Goal: Download file/media: Obtain a digital file from the website

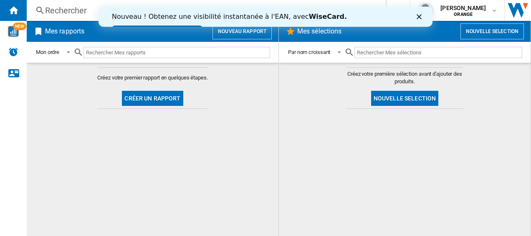
click at [317, 143] on div at bounding box center [404, 172] width 235 height 119
click at [421, 15] on polygon "Fermer" at bounding box center [419, 16] width 5 height 5
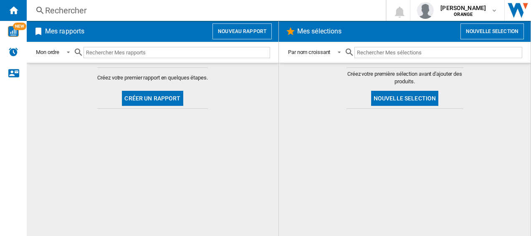
click at [313, 28] on h2 "Mes sélections" at bounding box center [320, 31] width 48 height 16
click at [500, 33] on button "Nouvelle selection" at bounding box center [492, 31] width 63 height 16
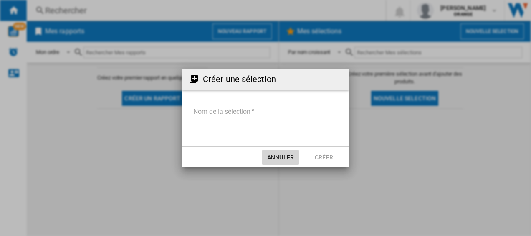
click at [284, 161] on button "Annuler" at bounding box center [280, 157] width 37 height 15
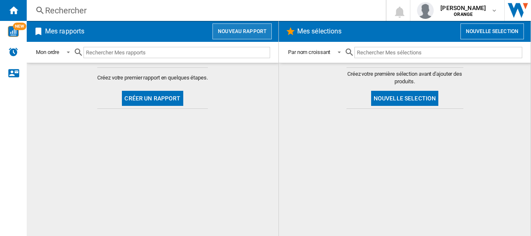
click at [253, 30] on button "Nouveau rapport" at bounding box center [242, 31] width 59 height 16
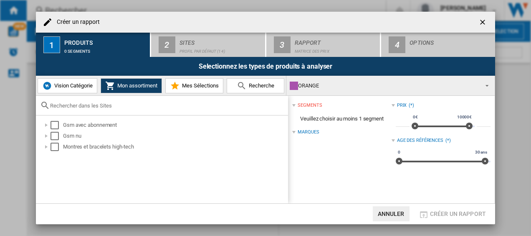
click at [205, 82] on button "Mes Sélections" at bounding box center [194, 85] width 58 height 15
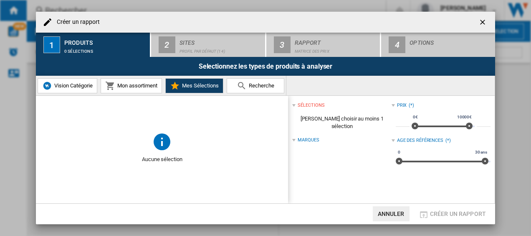
click at [78, 85] on span "Vision Catégorie" at bounding box center [72, 85] width 41 height 6
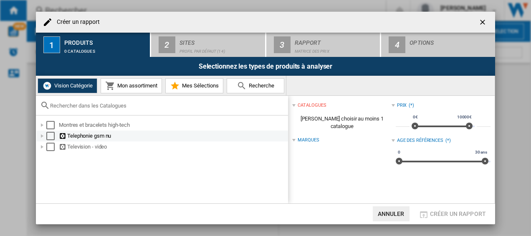
click at [48, 135] on div "Select" at bounding box center [50, 136] width 8 height 8
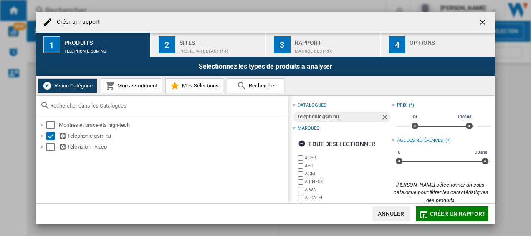
click at [438, 211] on span "Créer un rapport" at bounding box center [458, 213] width 56 height 7
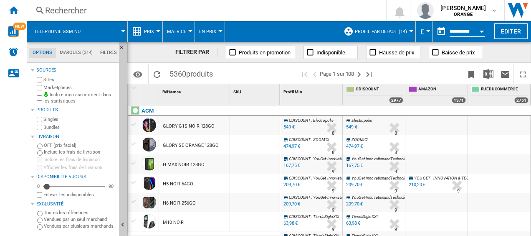
click at [157, 28] on button "Prix" at bounding box center [151, 31] width 14 height 21
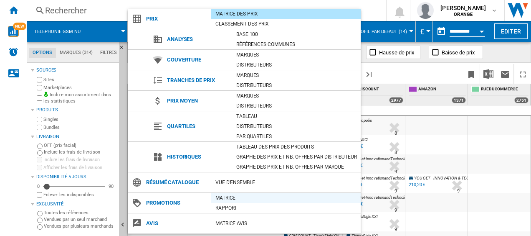
click at [229, 195] on div "Matrice" at bounding box center [286, 197] width 150 height 8
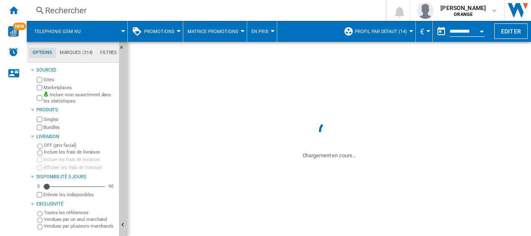
click at [177, 31] on div at bounding box center [179, 31] width 4 height 2
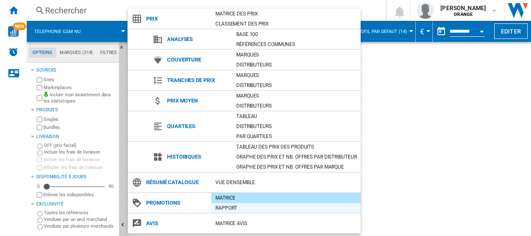
click at [237, 205] on div "Rapport" at bounding box center [286, 207] width 150 height 8
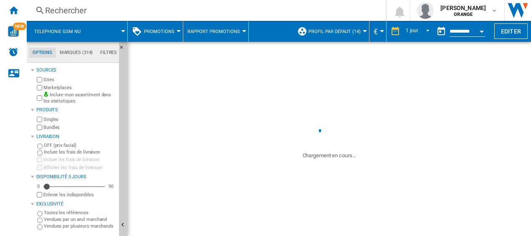
click at [242, 31] on div at bounding box center [244, 31] width 4 height 2
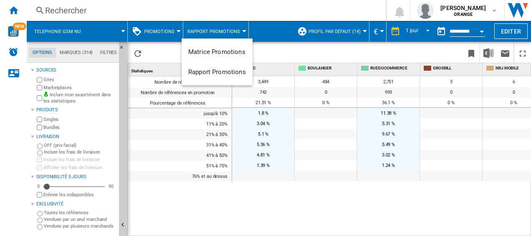
click at [173, 28] on md-backdrop at bounding box center [265, 118] width 531 height 236
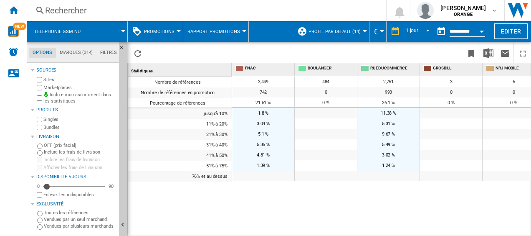
click at [177, 30] on div at bounding box center [179, 31] width 4 height 2
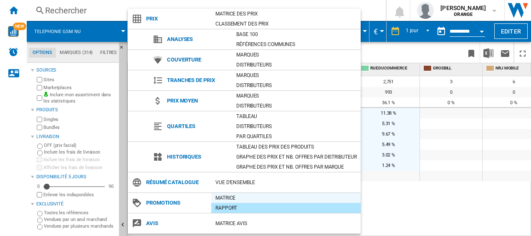
click at [223, 195] on div "Matrice" at bounding box center [286, 197] width 150 height 8
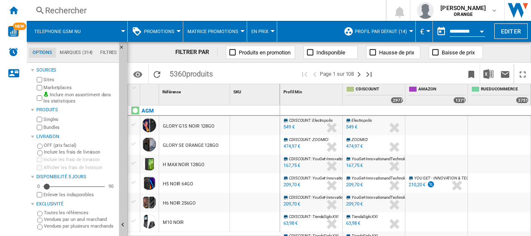
click at [178, 32] on md-menu "Promotions Prix Matrice des prix Classement des prix Analyses Base 100 Référenc…" at bounding box center [156, 31] width 56 height 21
click at [173, 30] on span "Promotions" at bounding box center [159, 31] width 30 height 5
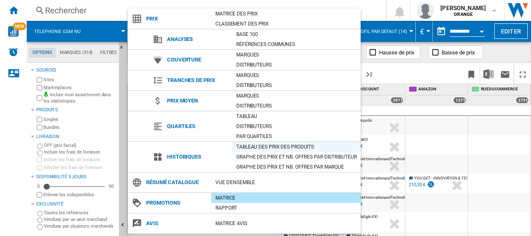
click at [282, 144] on div "Tableau des prix des produits" at bounding box center [296, 146] width 129 height 8
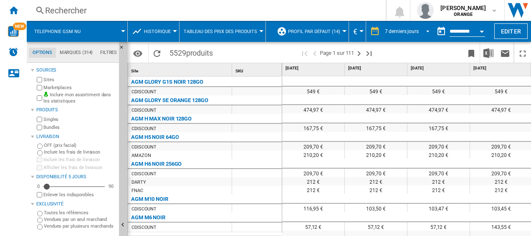
click at [426, 30] on span "REPORTS.WIZARD.STEPS.REPORT.STEPS.REPORT_OPTIONS.PERIOD: 7 derniers jours" at bounding box center [426, 31] width 10 height 8
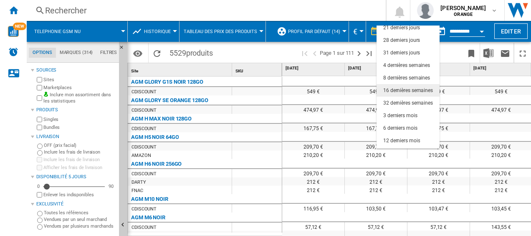
scroll to position [53, 0]
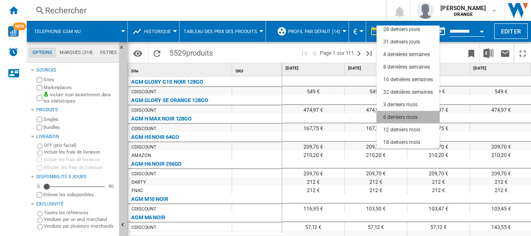
click at [409, 115] on div "6 derniers mois" at bounding box center [400, 117] width 34 height 7
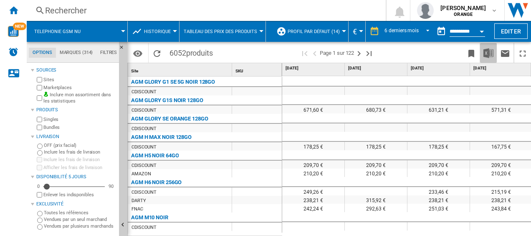
click at [487, 51] on img "Télécharger au format Excel" at bounding box center [489, 53] width 10 height 10
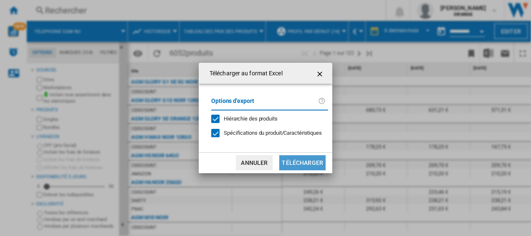
click at [305, 167] on button "Télécharger" at bounding box center [302, 162] width 46 height 15
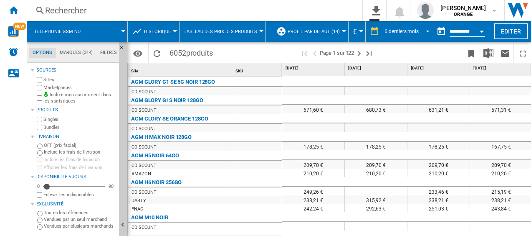
click at [426, 28] on span "REPORTS.WIZARD.STEPS.REPORT.STEPS.REPORT_OPTIONS.PERIOD: 6 derniers mois" at bounding box center [426, 31] width 10 height 8
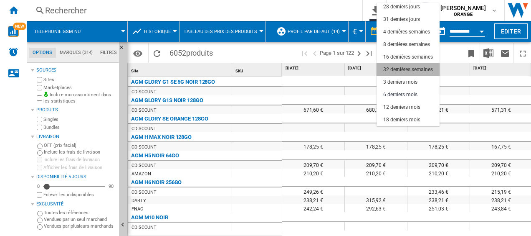
click at [411, 67] on div "32 dernières semaines" at bounding box center [408, 69] width 50 height 7
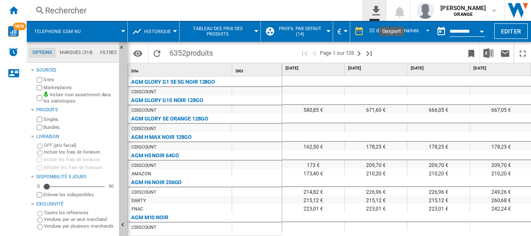
click at [379, 5] on ng-md-icon "0\a export" at bounding box center [375, 9] width 10 height 10
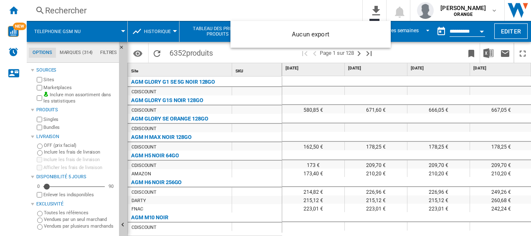
click at [507, 53] on md-backdrop at bounding box center [265, 118] width 531 height 236
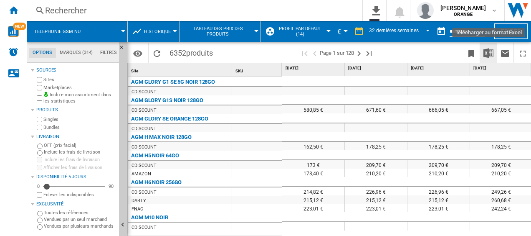
click at [487, 52] on img "Télécharger au format Excel" at bounding box center [489, 53] width 10 height 10
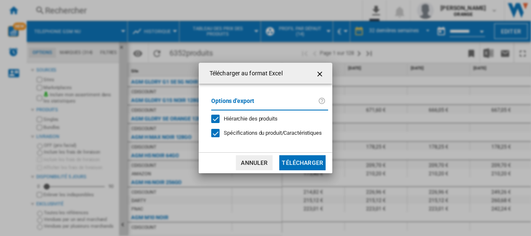
click at [304, 158] on button "Télécharger" at bounding box center [302, 162] width 46 height 15
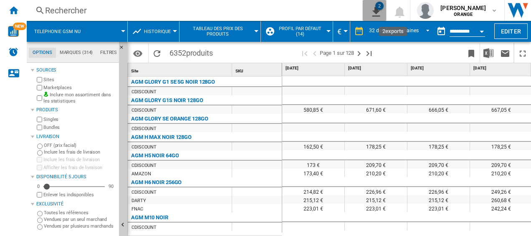
click at [381, 5] on div "2" at bounding box center [380, 6] width 8 height 8
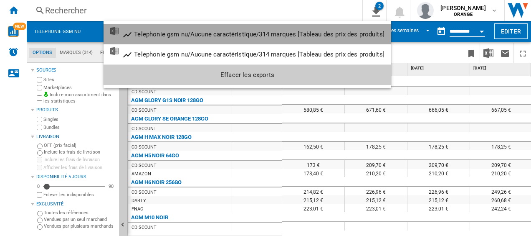
click at [236, 34] on div "Telephonie gsm nu/Aucune caractéristique/314 marques [Tableau des prix des prod…" at bounding box center [259, 34] width 251 height 8
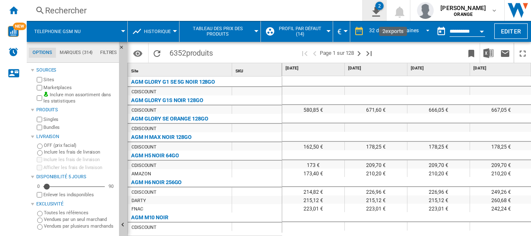
click at [382, 6] on div "2" at bounding box center [380, 6] width 8 height 8
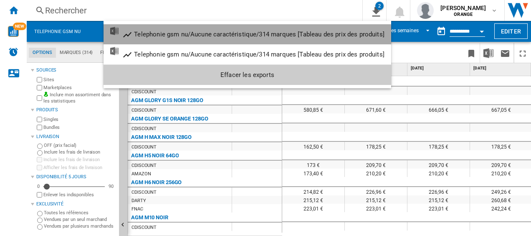
click at [243, 37] on div "Telephonie gsm nu/Aucune caractéristique/314 marques [Tableau des prix des prod…" at bounding box center [259, 34] width 251 height 8
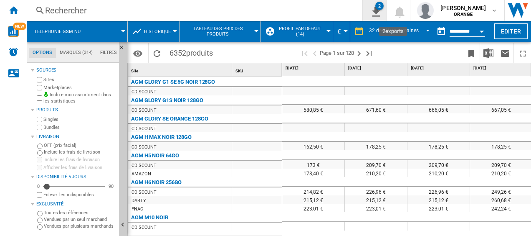
click at [381, 8] on div "2" at bounding box center [380, 6] width 8 height 8
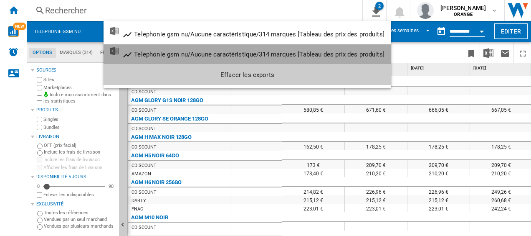
click at [233, 51] on div "Telephonie gsm nu/Aucune caractéristique/314 marques [Tableau des prix des prod…" at bounding box center [259, 55] width 251 height 8
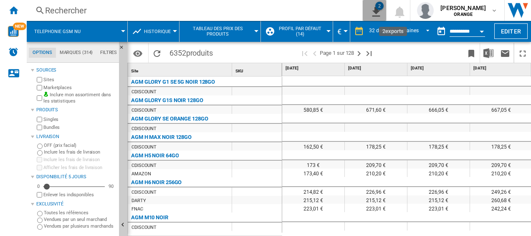
click at [384, 8] on div "2" at bounding box center [380, 6] width 8 height 8
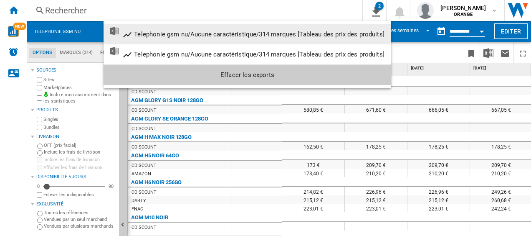
drag, startPoint x: 287, startPoint y: 33, endPoint x: 219, endPoint y: 31, distance: 68.5
click at [219, 31] on div "Telephonie gsm nu/Aucune caractéristique/314 marques [Tableau des prix des prod…" at bounding box center [259, 34] width 251 height 8
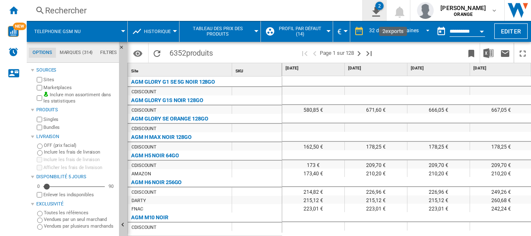
click at [382, 17] on button "2" at bounding box center [374, 10] width 23 height 21
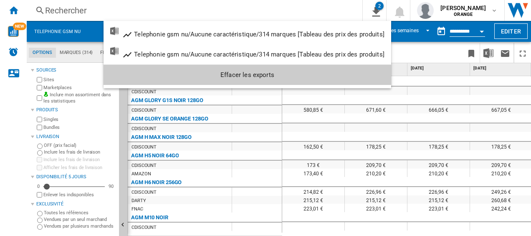
click at [489, 54] on md-backdrop at bounding box center [265, 118] width 531 height 236
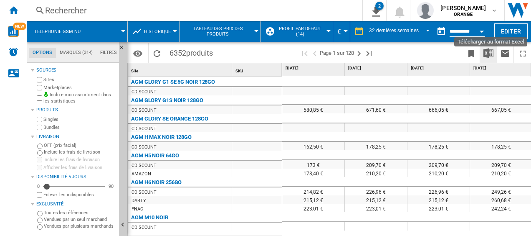
click at [491, 52] on img "Télécharger au format Excel" at bounding box center [489, 53] width 10 height 10
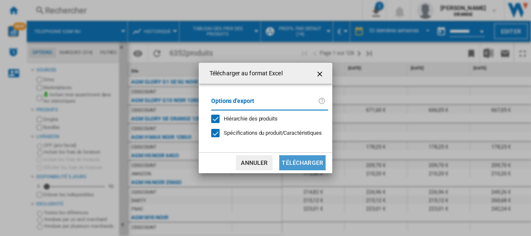
click at [307, 166] on button "Télécharger" at bounding box center [302, 162] width 46 height 15
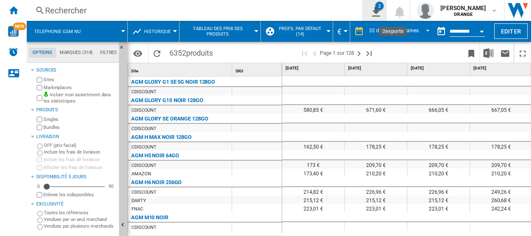
click at [384, 7] on div "2" at bounding box center [380, 6] width 8 height 8
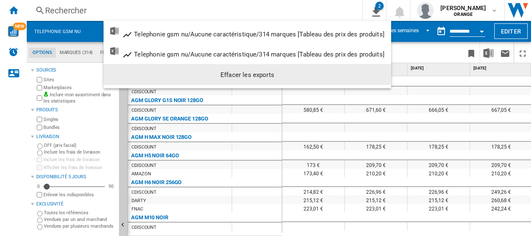
click at [251, 76] on div "Effacer les exports" at bounding box center [247, 74] width 274 height 15
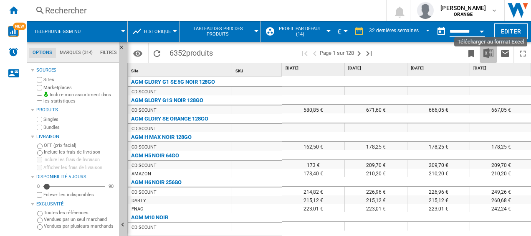
click at [490, 54] on img "Télécharger au format Excel" at bounding box center [489, 53] width 10 height 10
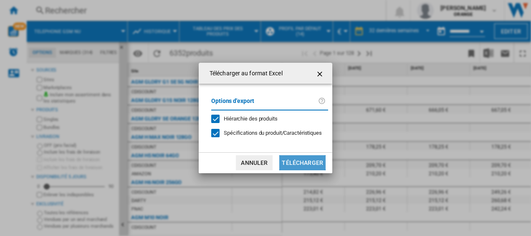
click at [298, 160] on button "Télécharger" at bounding box center [302, 162] width 46 height 15
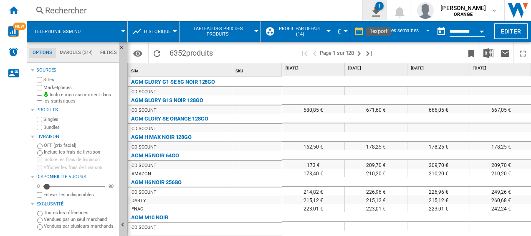
click at [385, 11] on button "1" at bounding box center [374, 10] width 23 height 21
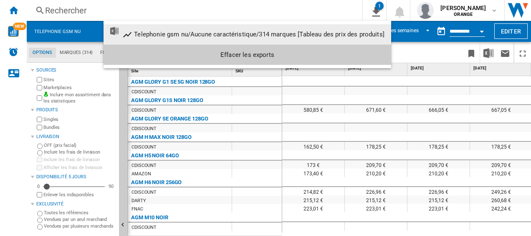
click at [205, 37] on div "Telephonie gsm nu/Aucune caractéristique/314 marques [Tableau des prix des prod…" at bounding box center [259, 34] width 251 height 8
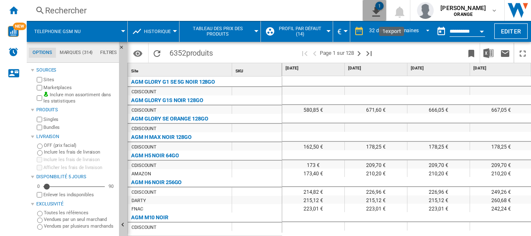
click at [380, 10] on ng-md-icon "1\a export" at bounding box center [375, 10] width 10 height 10
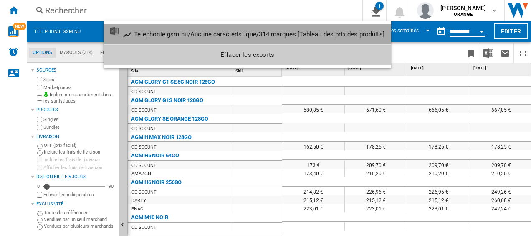
click at [278, 32] on div "Telephonie gsm nu/Aucune caractéristique/314 marques [Tableau des prix des prod…" at bounding box center [259, 34] width 251 height 8
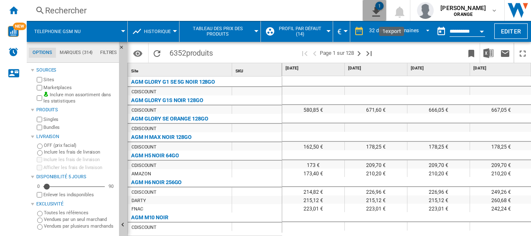
click at [381, 3] on div "1" at bounding box center [380, 6] width 8 height 8
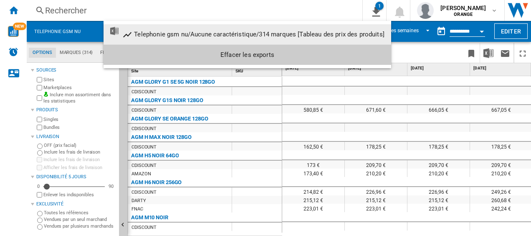
click at [325, 32] on div "Telephonie gsm nu/Aucune caractéristique/314 marques [Tableau des prix des prod…" at bounding box center [259, 34] width 251 height 8
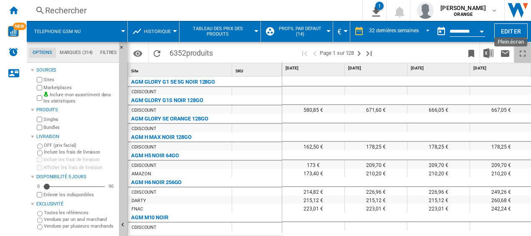
click at [525, 54] on ng-md-icon "Plein écran" at bounding box center [523, 53] width 10 height 10
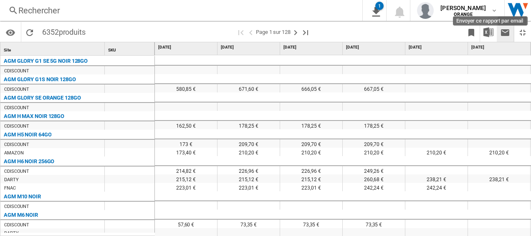
click at [507, 33] on ng-md-icon "Envoyer ce rapport par email" at bounding box center [505, 33] width 10 height 10
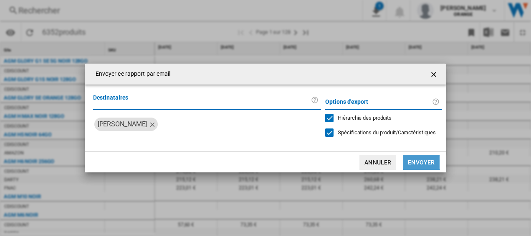
click at [414, 161] on button "Envoyer" at bounding box center [421, 162] width 37 height 15
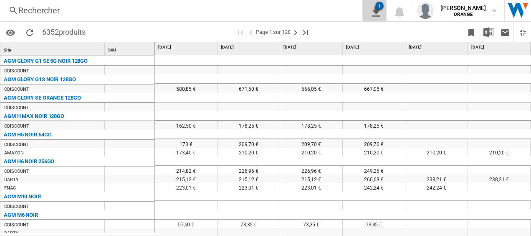
click at [381, 7] on div "1" at bounding box center [380, 6] width 8 height 8
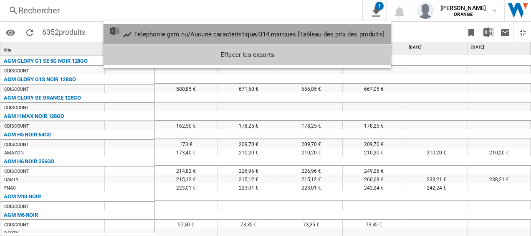
click at [113, 31] on img "Telephonie gsm nu/Aucune caractéristique/314 marques [Tableau des prix des prod…" at bounding box center [114, 31] width 8 height 8
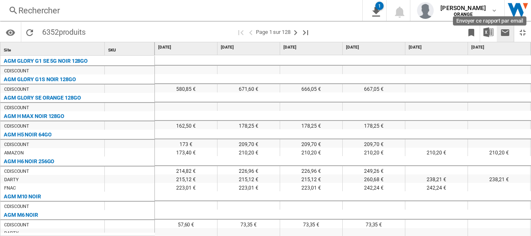
click at [505, 29] on ng-md-icon "Envoyer ce rapport par email" at bounding box center [505, 33] width 10 height 10
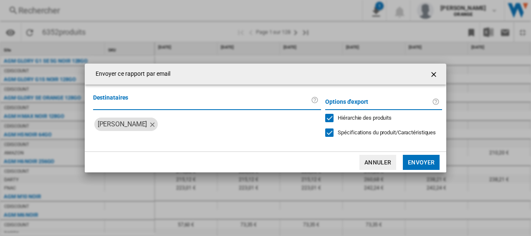
click at [127, 97] on label "Destinataires" at bounding box center [202, 100] width 218 height 15
click at [224, 125] on input "Envoyer ce ..." at bounding box center [239, 123] width 157 height 13
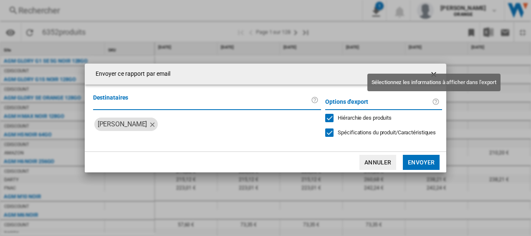
click at [435, 100] on ng-md-icon "Envoyer ce ..." at bounding box center [437, 102] width 10 height 10
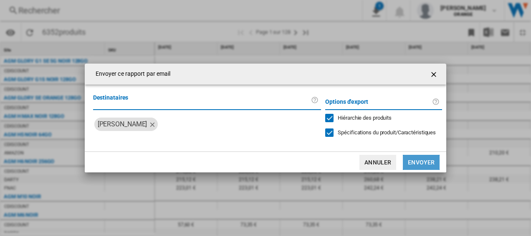
click at [415, 162] on button "Envoyer" at bounding box center [421, 162] width 37 height 15
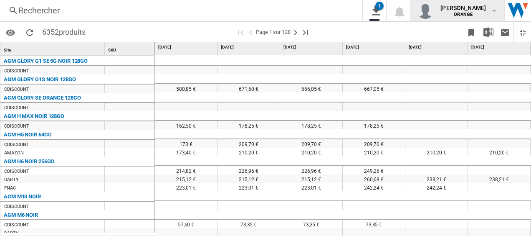
click at [496, 11] on md-icon "button" at bounding box center [494, 10] width 7 height 7
click at [325, 26] on md-backdrop at bounding box center [265, 118] width 531 height 236
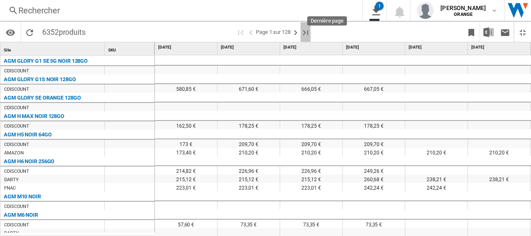
click at [306, 29] on ng-md-icon "Dernière page" at bounding box center [306, 33] width 10 height 10
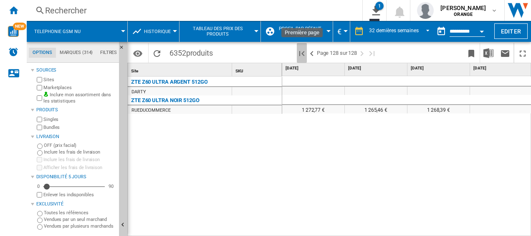
click at [302, 52] on ng-md-icon "Première page" at bounding box center [302, 53] width 10 height 10
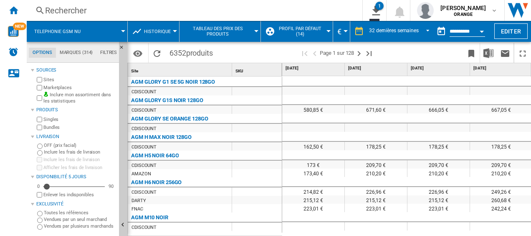
click at [327, 28] on button "Profil par défaut (14)" at bounding box center [303, 31] width 52 height 21
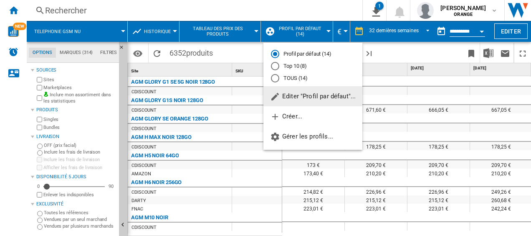
click at [430, 48] on md-backdrop at bounding box center [265, 118] width 531 height 236
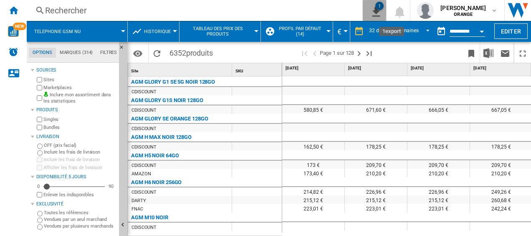
click at [380, 9] on ng-md-icon "1\a export" at bounding box center [375, 10] width 10 height 10
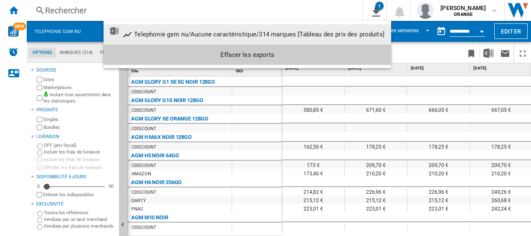
drag, startPoint x: 112, startPoint y: 28, endPoint x: 329, endPoint y: 35, distance: 216.9
click at [329, 35] on div "Telephonie gsm nu/Aucune caractéristique/314 marques [Tableau des prix des prod…" at bounding box center [259, 34] width 251 height 8
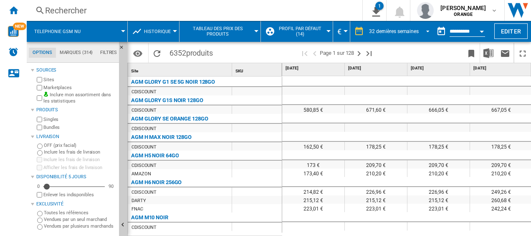
click at [427, 28] on span "REPORTS.WIZARD.STEPS.REPORT.STEPS.REPORT_OPTIONS.PERIOD: 32 dernières semaines" at bounding box center [426, 31] width 10 height 8
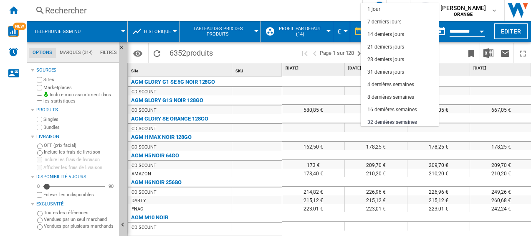
scroll to position [53, 0]
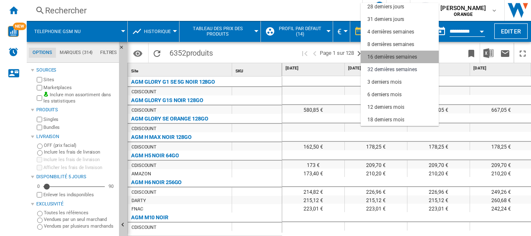
click at [401, 56] on div "16 dernières semaines" at bounding box center [393, 56] width 50 height 7
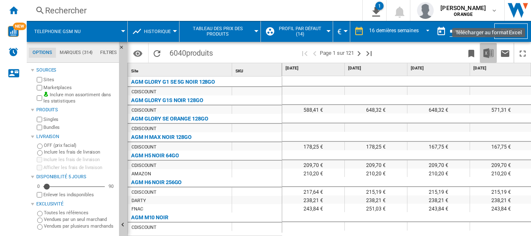
click at [488, 52] on img "Télécharger au format Excel" at bounding box center [489, 53] width 10 height 10
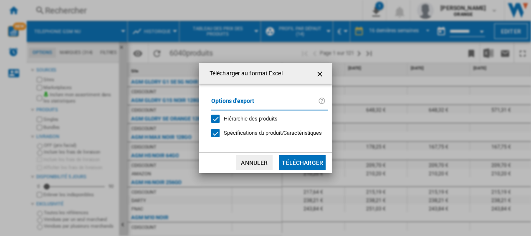
click at [302, 162] on button "Télécharger" at bounding box center [302, 162] width 46 height 15
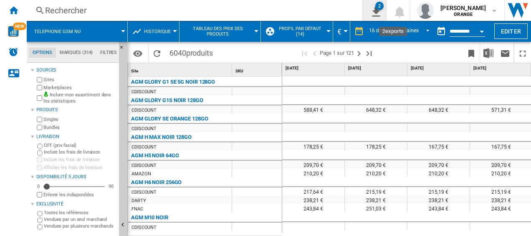
click at [384, 9] on div "2" at bounding box center [380, 6] width 8 height 8
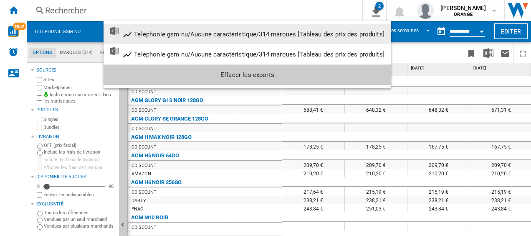
click at [179, 33] on div "Telephonie gsm nu/Aucune caractéristique/314 marques [Tableau des prix des prod…" at bounding box center [259, 34] width 251 height 8
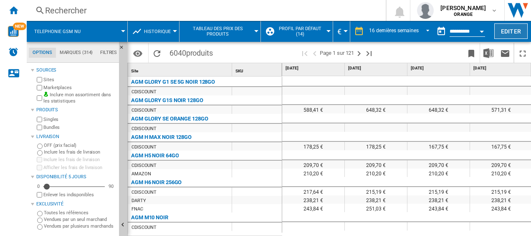
click at [516, 34] on button "Editer" at bounding box center [511, 30] width 33 height 15
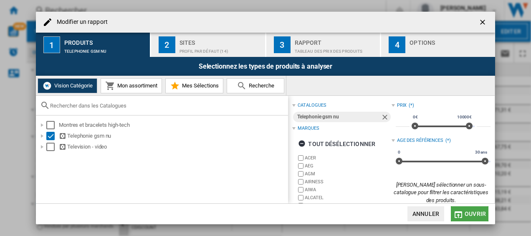
click at [466, 215] on span "Ouvrir" at bounding box center [475, 213] width 21 height 7
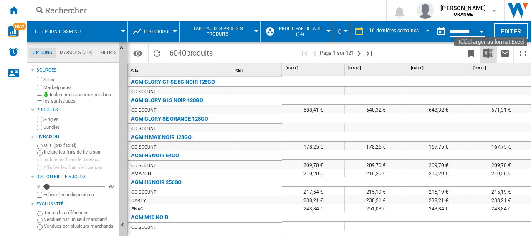
click at [490, 54] on img "Télécharger au format Excel" at bounding box center [489, 53] width 10 height 10
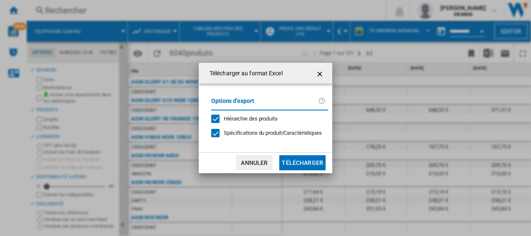
click at [294, 165] on button "Télécharger" at bounding box center [302, 162] width 46 height 15
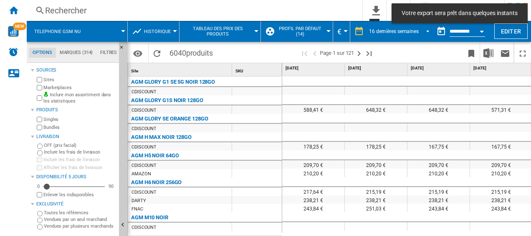
click at [425, 33] on span "REPORTS.WIZARD.STEPS.REPORT.STEPS.REPORT_OPTIONS.PERIOD: 16 dernières semaines" at bounding box center [426, 31] width 10 height 8
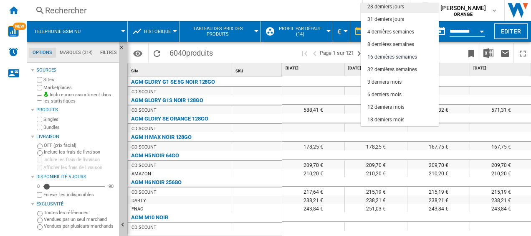
click at [380, 8] on div "28 derniers jours" at bounding box center [386, 6] width 37 height 7
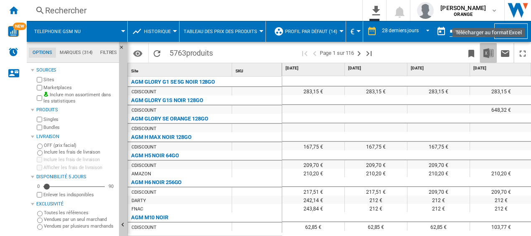
click at [488, 51] on img "Télécharger au format Excel" at bounding box center [489, 53] width 10 height 10
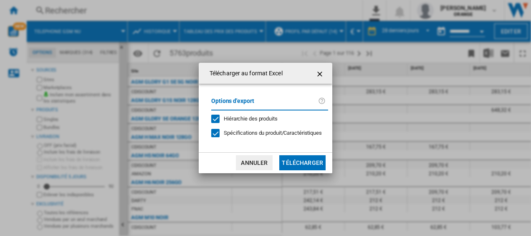
click at [299, 164] on button "Télécharger" at bounding box center [302, 162] width 46 height 15
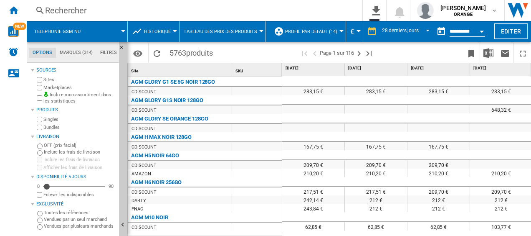
drag, startPoint x: 514, startPoint y: 0, endPoint x: 153, endPoint y: 3, distance: 361.4
click at [153, 3] on div "Rechercher Rechercher 0 Aucun export kristell caradec ORANGE ORANGE" at bounding box center [279, 10] width 505 height 21
click at [380, 8] on ng-md-icon "0\a export" at bounding box center [375, 9] width 10 height 10
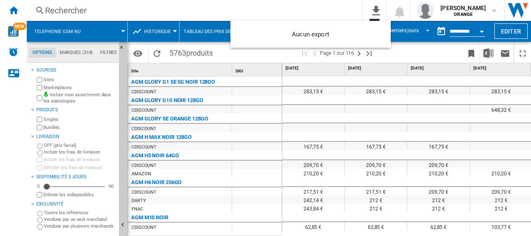
click at [428, 39] on md-backdrop at bounding box center [265, 118] width 531 height 236
